Goal: Task Accomplishment & Management: Complete application form

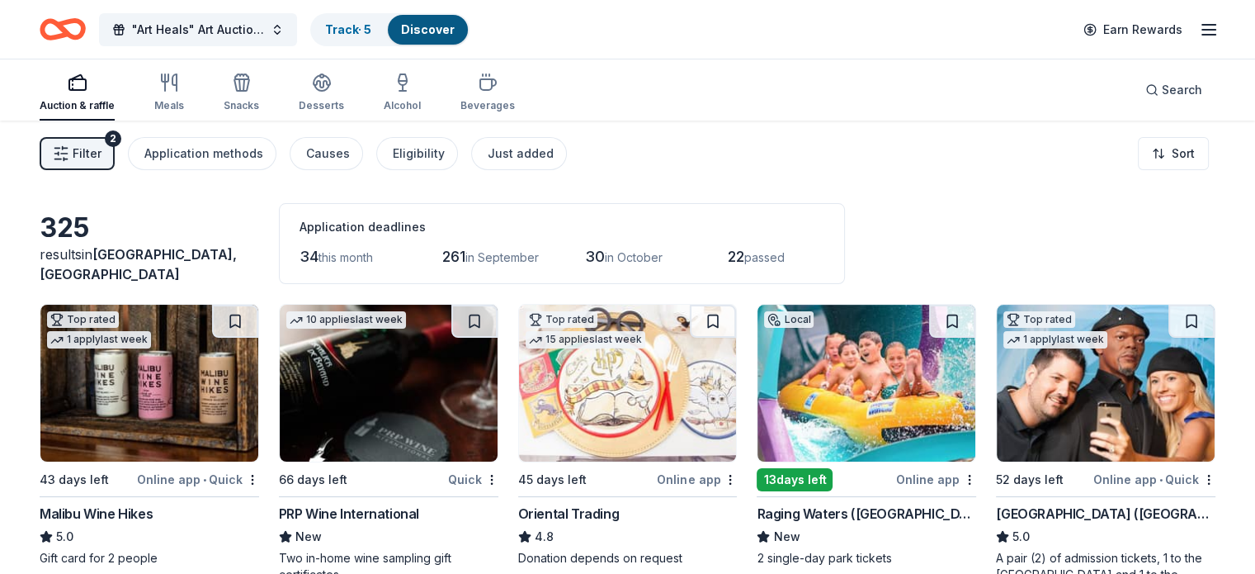
click at [80, 99] on div "Auction & raffle" at bounding box center [77, 105] width 75 height 13
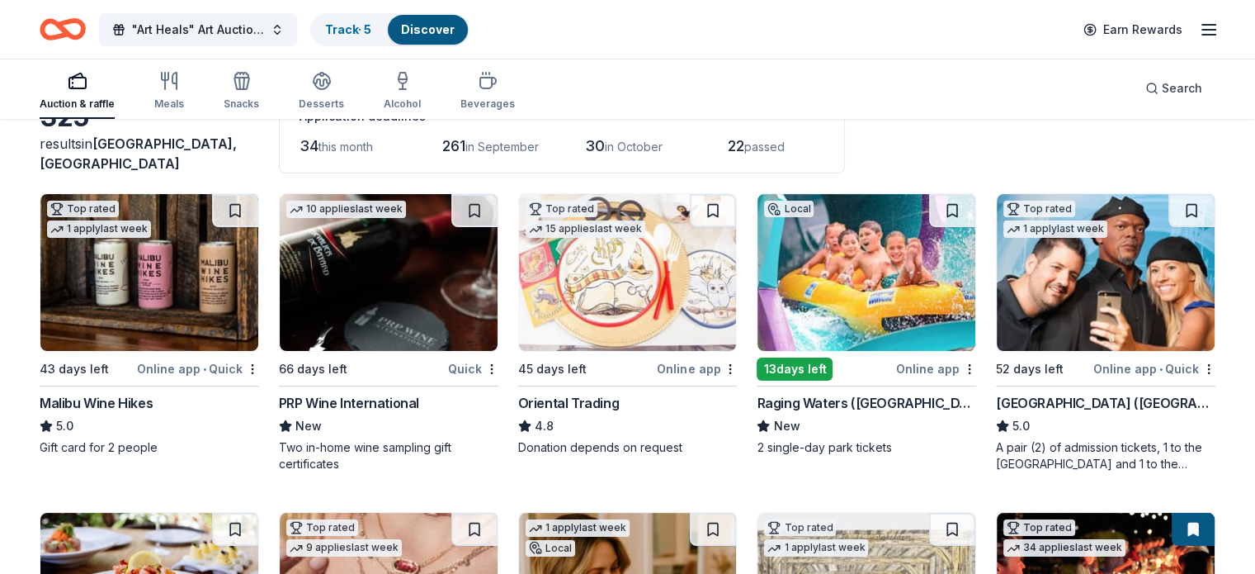
scroll to position [111, 0]
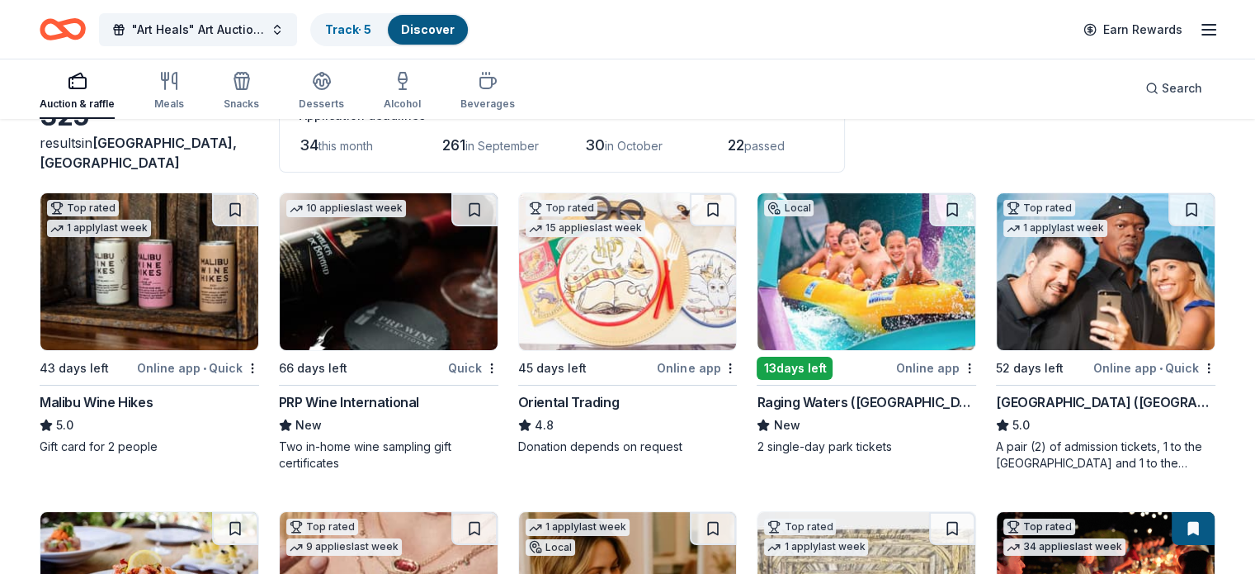
click at [832, 313] on img at bounding box center [867, 271] width 218 height 157
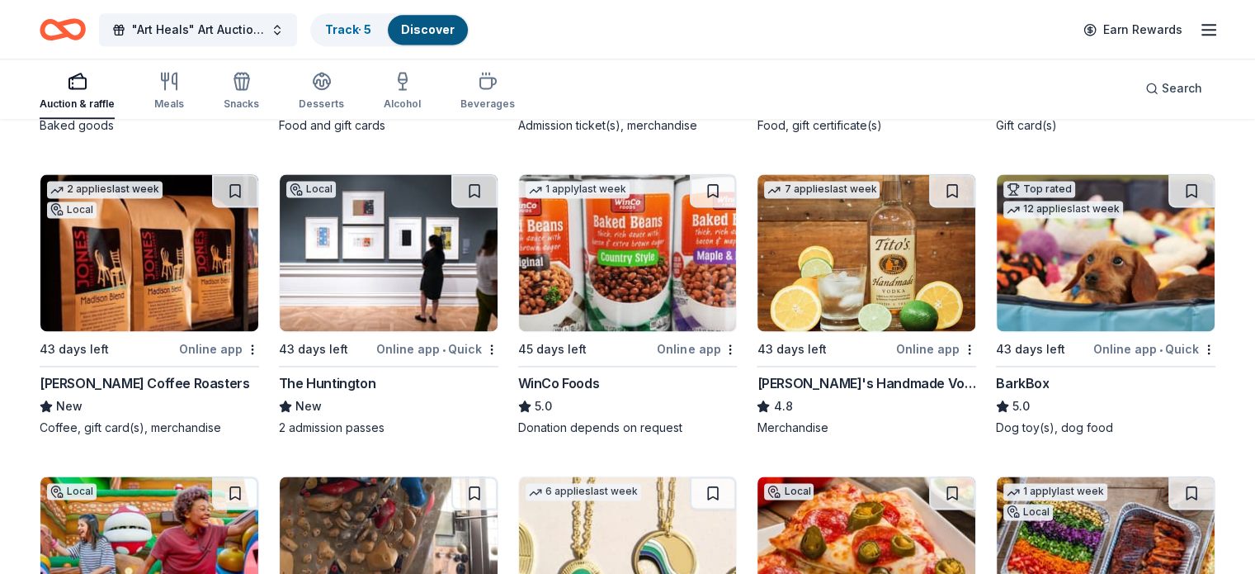
scroll to position [2312, 0]
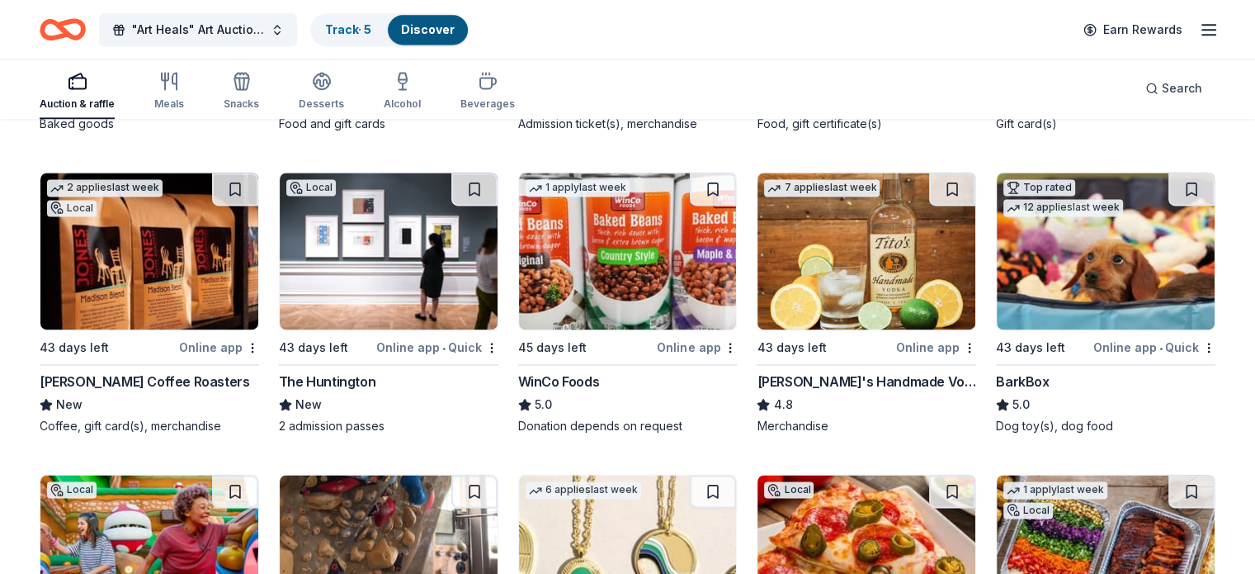
click at [410, 284] on img at bounding box center [389, 250] width 218 height 157
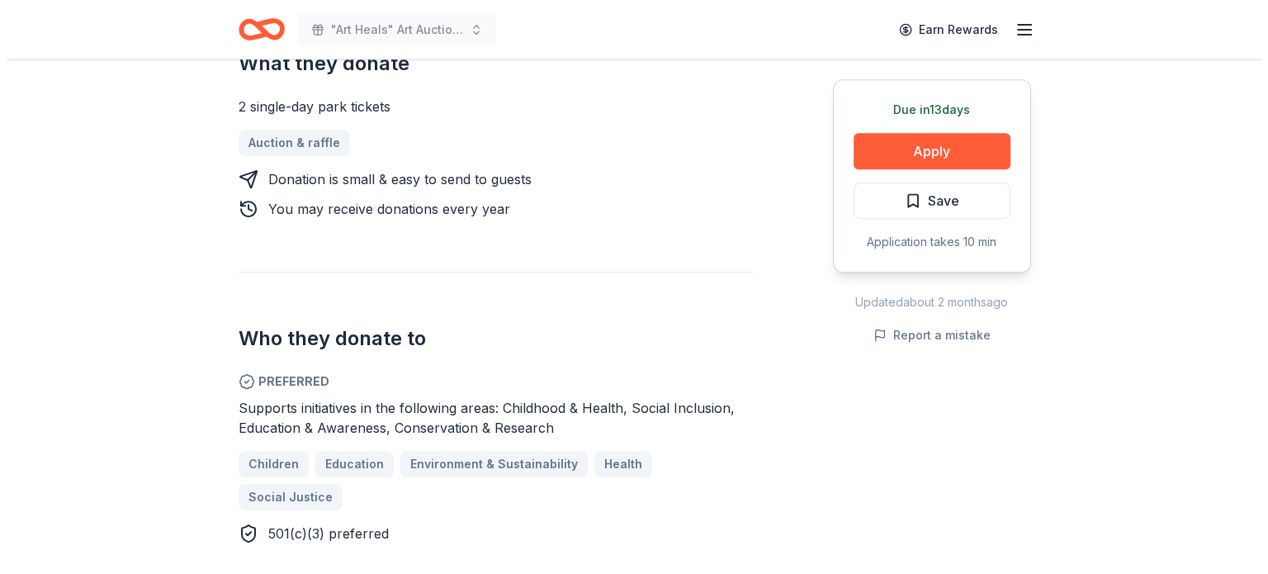
scroll to position [731, 0]
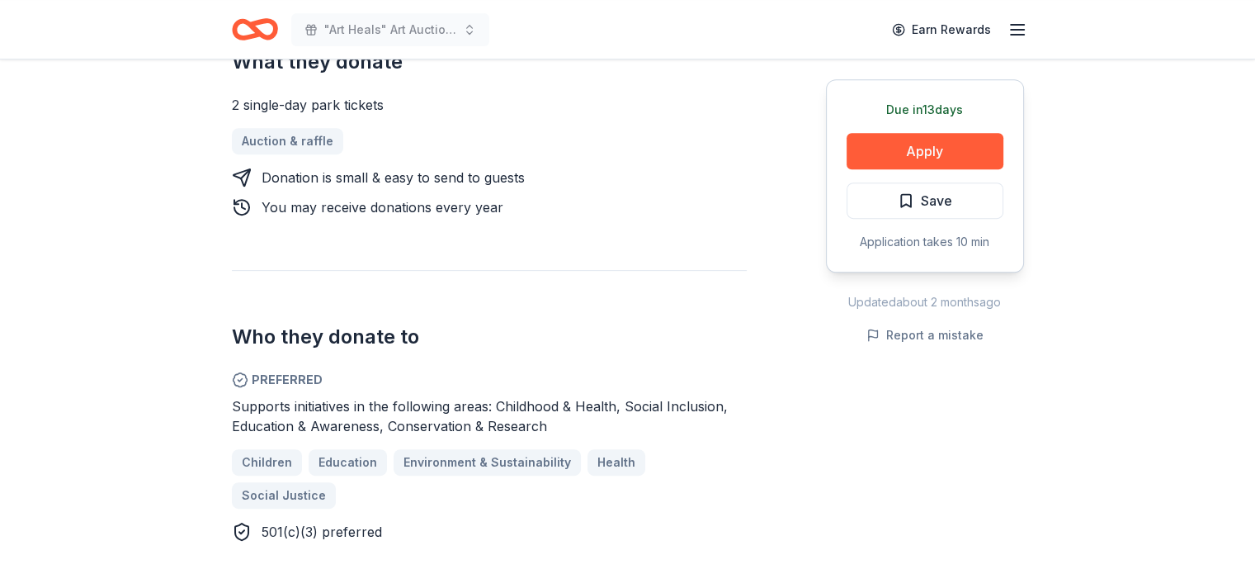
click at [900, 155] on button "Apply" at bounding box center [925, 151] width 157 height 36
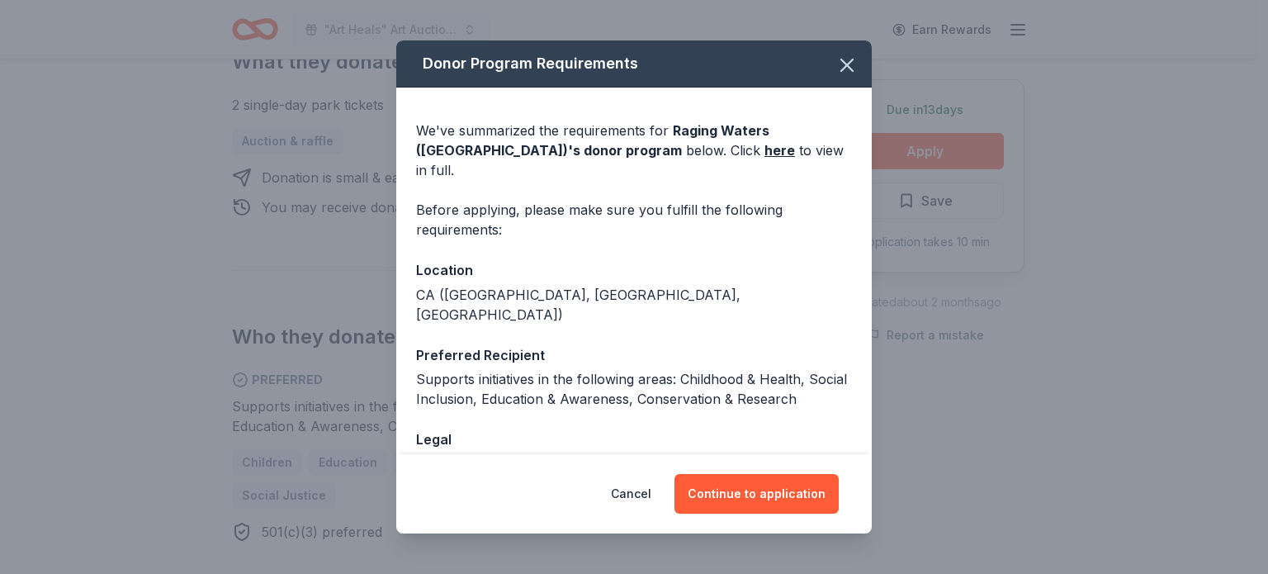
click at [755, 493] on button "Continue to application" at bounding box center [756, 494] width 164 height 40
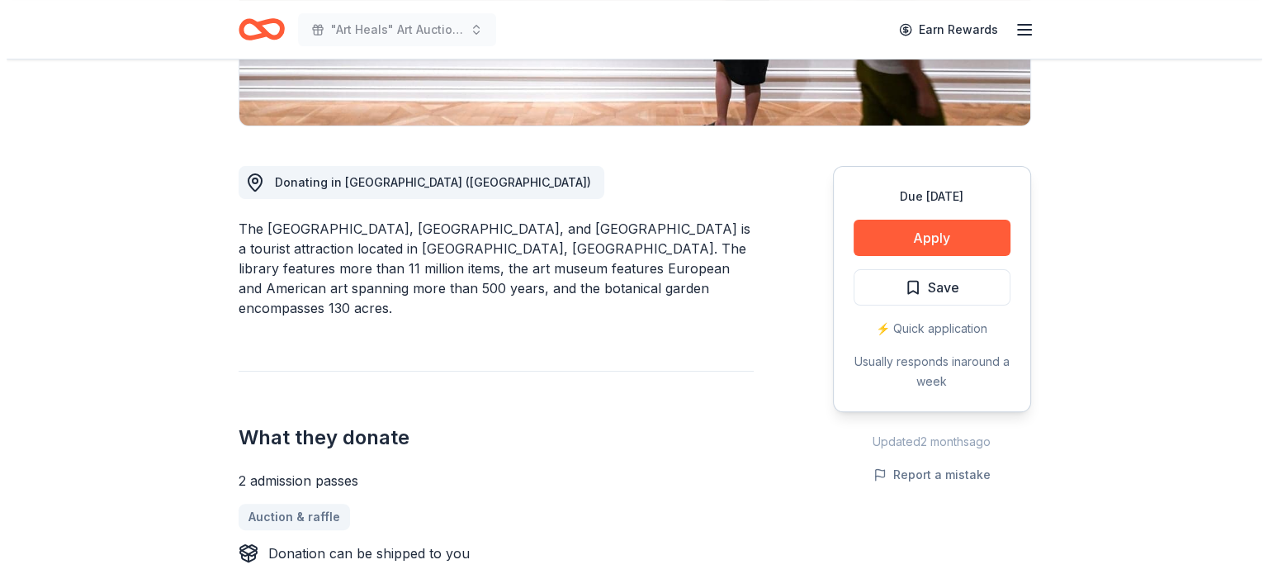
scroll to position [382, 0]
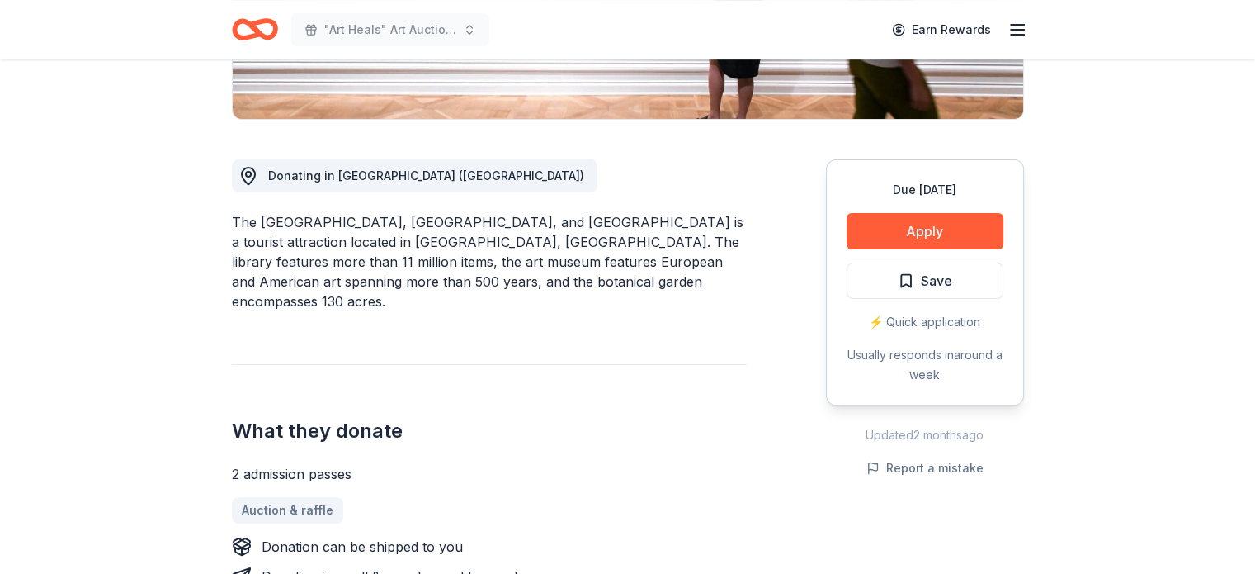
click at [906, 233] on button "Apply" at bounding box center [925, 231] width 157 height 36
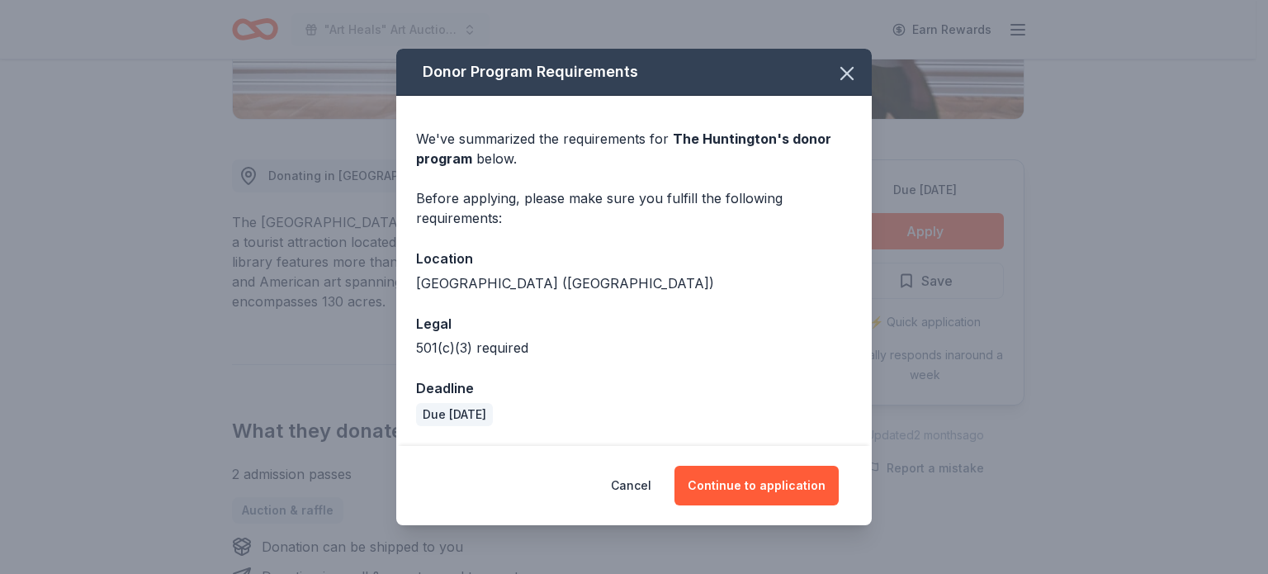
click at [748, 494] on button "Continue to application" at bounding box center [756, 485] width 164 height 40
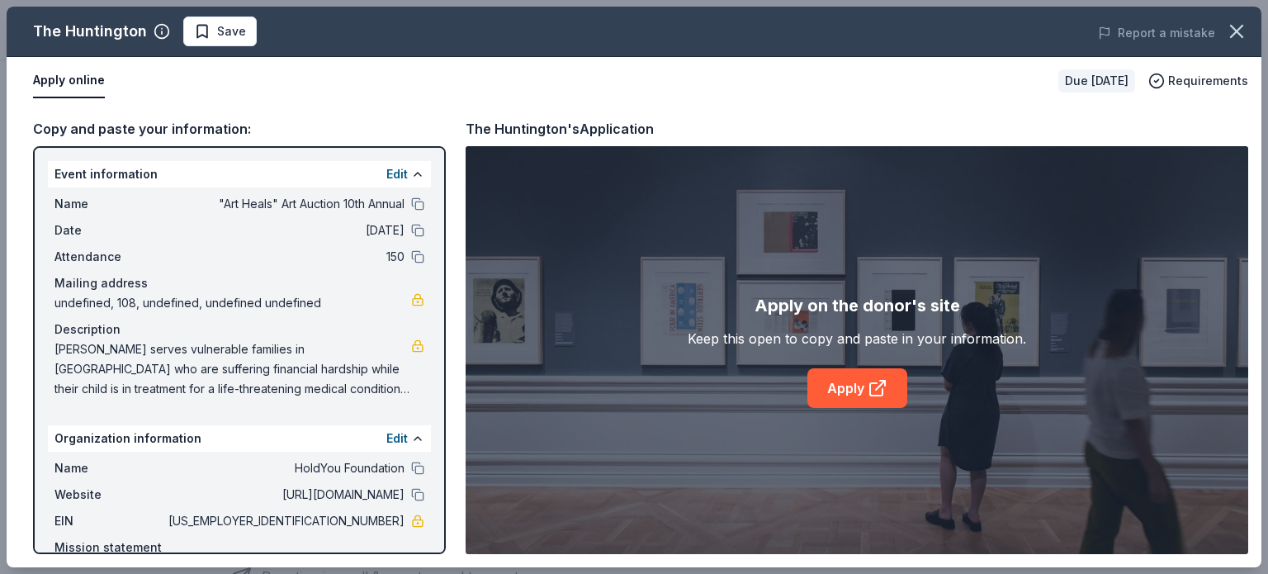
click at [823, 380] on link "Apply" at bounding box center [857, 388] width 100 height 40
